Goal: Communication & Community: Answer question/provide support

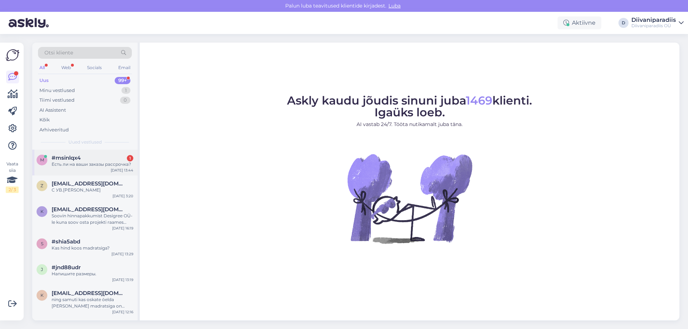
click at [89, 166] on div "Есть ли на ваши заказы рассрочка?" at bounding box center [93, 164] width 82 height 6
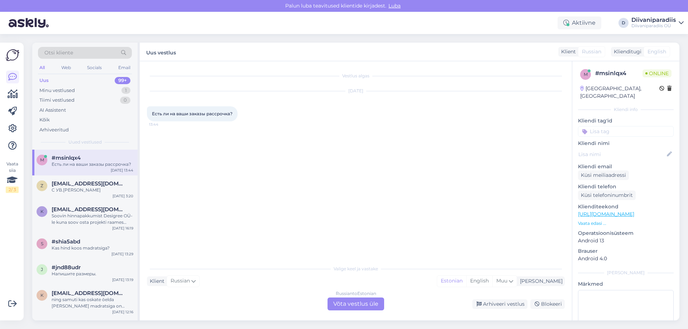
click at [367, 308] on div "Russian to Estonian Võta vestlus üle" at bounding box center [356, 304] width 57 height 13
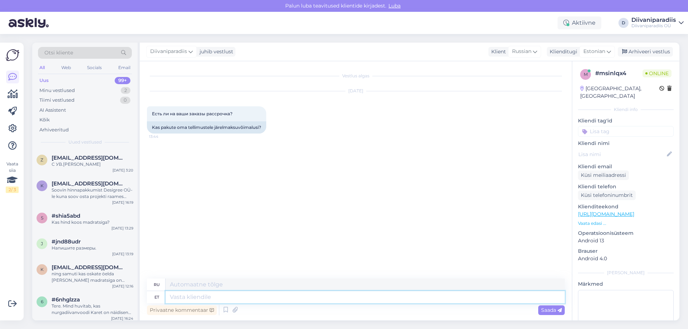
click at [224, 297] on textarea at bounding box center [365, 297] width 399 height 12
type textarea "Tere! J"
type textarea "Привет!"
type textarea "Tere! [GEOGRAPHIC_DATA],"
type textarea "Привет! Да,"
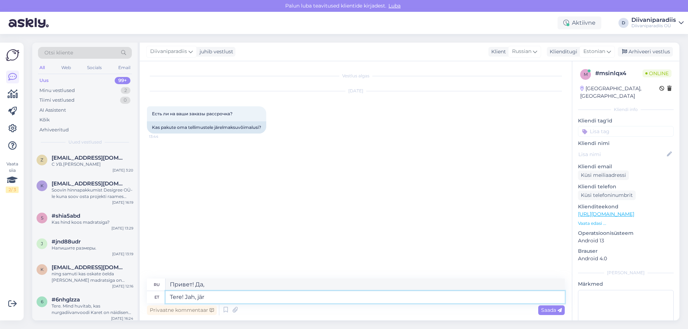
type textarea "Tere! Jah, järe"
type textarea "Привет! Да, конечно."
type textarea "Tere! Jah, järelmaksu"
type textarea "Здравствуйте! Да, рассрочка."
type textarea "Tere! Jah, järelmaksu paku"
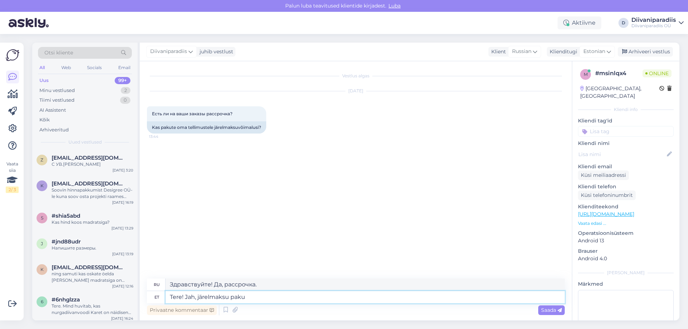
type textarea "Здравствуйте! Да, я предлагаю рассрочку."
type textarea "Tere! Jah, järelmaksu pakuvad"
type textarea "Здравствуйте! Да, они предлагают рассрочку."
type textarea "Tere! Jah, järelmaksu pakuvad Esto j"
type textarea "Здравствуйте! Да, [PERSON_NAME] предлагает рассрочку."
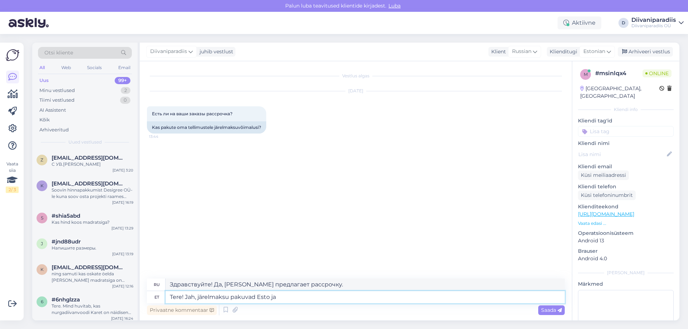
type textarea "Tere! Jah, järelmaksu pakuvad Esto ja I"
type textarea "Привет! Да, Эсто и"
type textarea "Tere! Jah, järelmaksu pakuvad Esto ja InBank."
type textarea "Здравствуйте! Да, Esto и [PERSON_NAME] предлагают рассрочку."
type textarea "Tere! Jah, järelmaksu pakuvad Esto ja InBank. Täpsemalt sa"
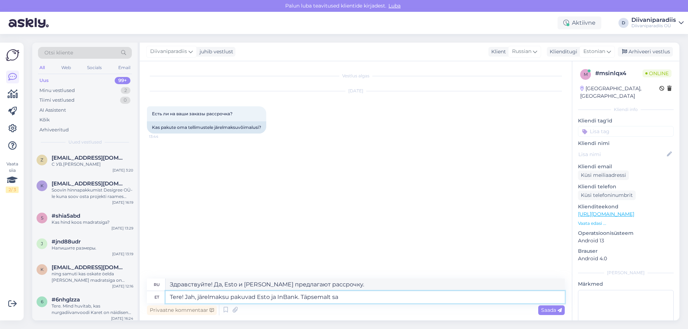
type textarea "Здравствуйте! Да, Esto и [PERSON_NAME] предлагают рассрочку. Подробнее"
type textarea "Tere! Jah, järelmaksu pakuvad Esto ja InBank. Täpsemalt saate l"
type textarea "Здравствуйте! Да, Esto и [PERSON_NAME] предлагают рассрочку. Подробнее читайте …"
type textarea "Tere! Jah, järelmaksu pakuvad Esto ja InBank. Täpsemalt saate lugeda"
type textarea "Здравствуйте! Да, Esto и [PERSON_NAME] предлагают рассрочку. Подробнее о ней мо…"
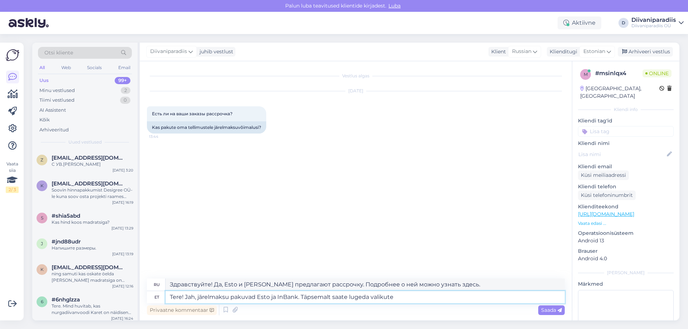
type textarea "Tere! Jah, järelmaksu pakuvad Esto ja InBank. Täpsemalt saate lugeda valikute k"
type textarea "Здравствуйте! Да, Esto и [PERSON_NAME] предлагают рассрочку. Подробнее об этом …"
type textarea "Tere! Jah, järelmaksu pakuvad Esto ja InBank. Täpsemalt saate lugeda valikute k…"
type textarea "Здравствуйте! Да, Esto и [PERSON_NAME] предлагают рассрочку. Подробнее об этих …"
type textarea "Tere! Jah, järelmaksu pakuvad Esto ja InBank. Täpsemalt saate lugeda valikute k…"
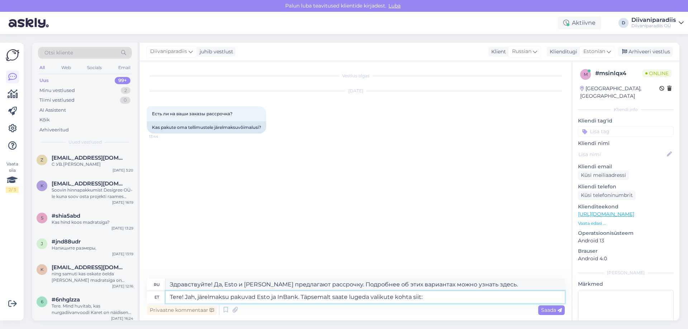
paste textarea "[URL][DOMAIN_NAME]"
type textarea "Здравствуйте! Да, Esto и [PERSON_NAME] предлагают рассрочку. Подробнее о вариан…"
type textarea "Tere! Jah, järelmaksu pakuvad Esto ja InBank. Täpsemalt saate lugeda valikute k…"
click at [552, 311] on span "Saada" at bounding box center [551, 310] width 21 height 6
type textarea "Здравствуйте! Да, Esto и [PERSON_NAME] предлагают рассрочку. Подробнее о возмож…"
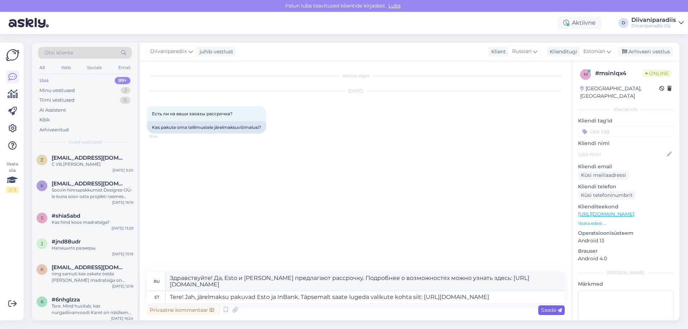
click at [549, 312] on span "Saada" at bounding box center [551, 310] width 21 height 6
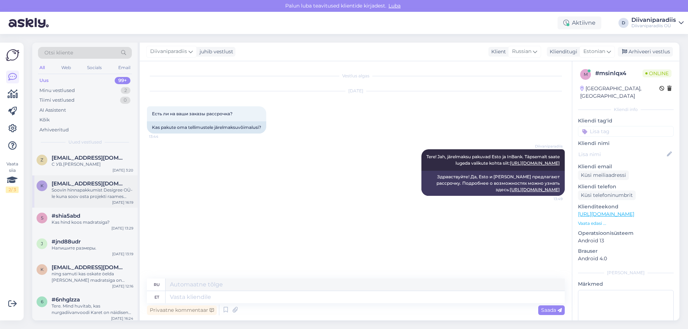
click at [95, 181] on span "[EMAIL_ADDRESS][DOMAIN_NAME]" at bounding box center [89, 184] width 75 height 6
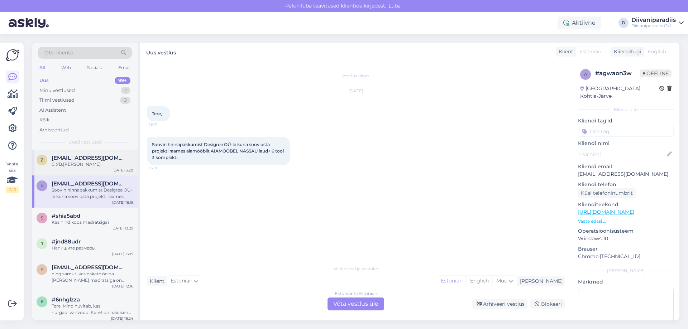
click at [96, 166] on div "С УВ.[PERSON_NAME]" at bounding box center [93, 164] width 82 height 6
